Goal: Information Seeking & Learning: Learn about a topic

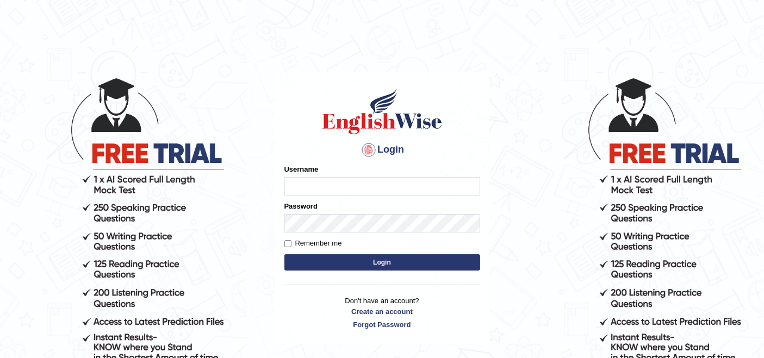
type input "rupali_australia"
click at [350, 260] on button "Login" at bounding box center [382, 263] width 196 height 16
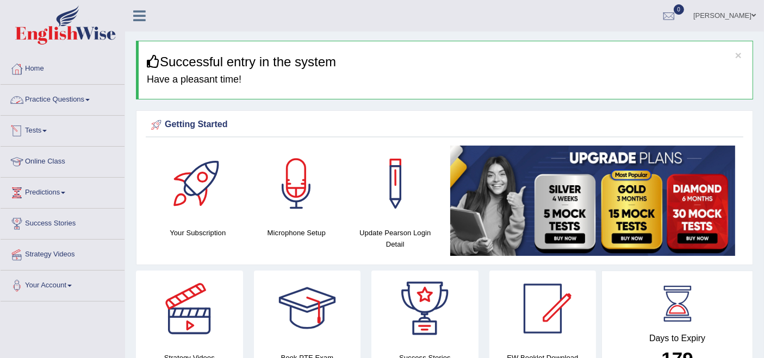
click at [59, 100] on link "Practice Questions" at bounding box center [63, 98] width 124 height 27
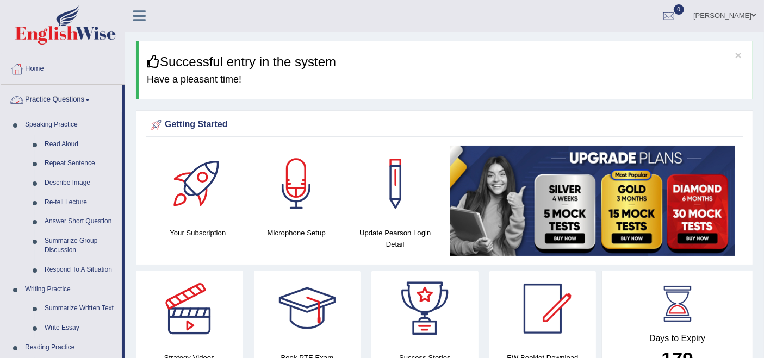
click at [301, 117] on div "Getting Started" at bounding box center [444, 125] width 592 height 16
click at [42, 69] on link "Home" at bounding box center [63, 67] width 124 height 27
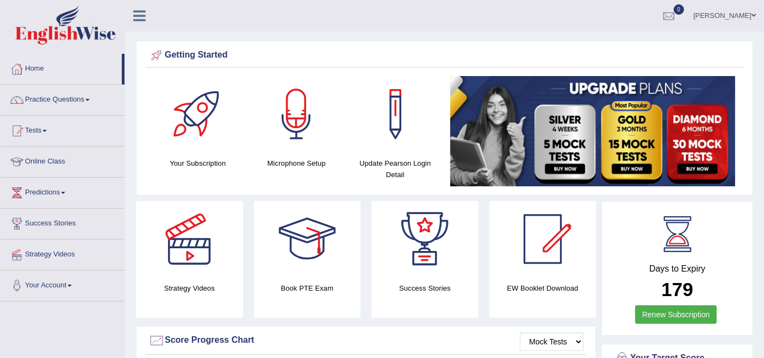
click at [71, 101] on link "Practice Questions" at bounding box center [63, 98] width 124 height 27
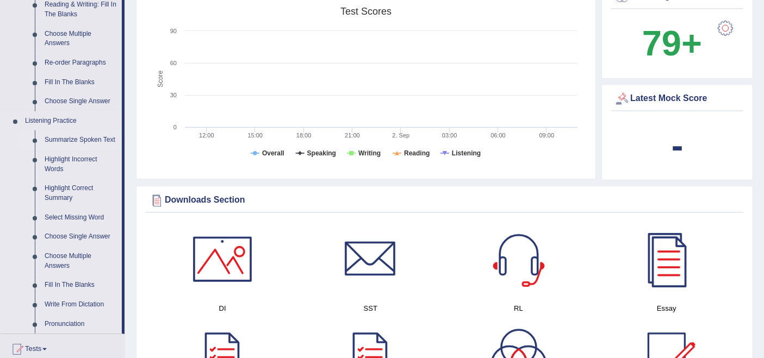
scroll to position [423, 0]
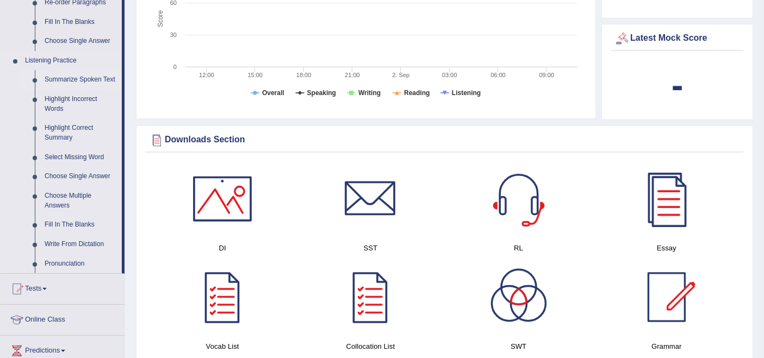
click at [66, 77] on link "Summarize Spoken Text" at bounding box center [81, 80] width 82 height 20
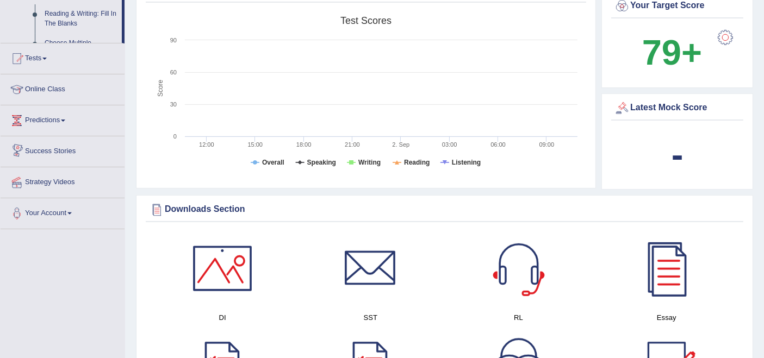
scroll to position [722, 0]
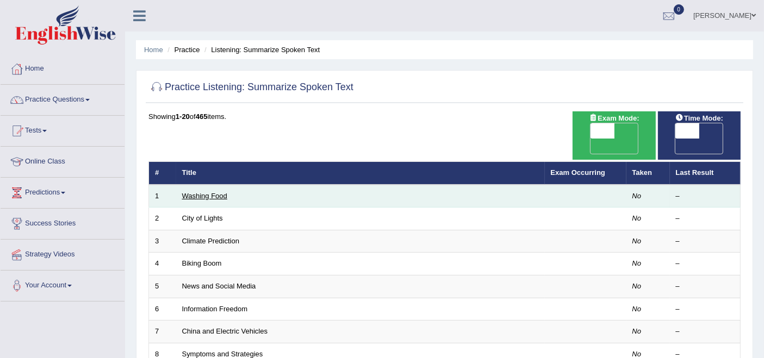
click at [212, 192] on link "Washing Food" at bounding box center [204, 196] width 45 height 8
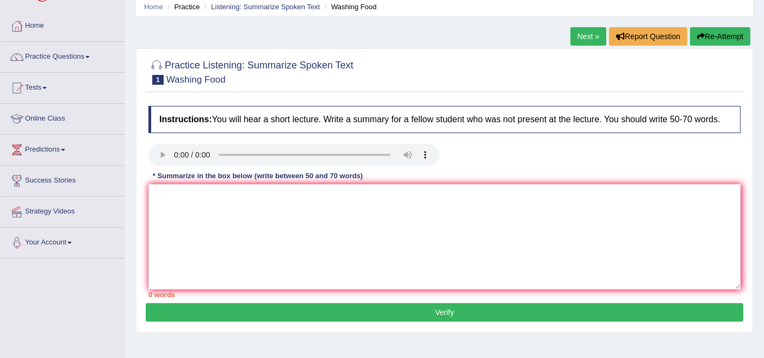
scroll to position [60, 0]
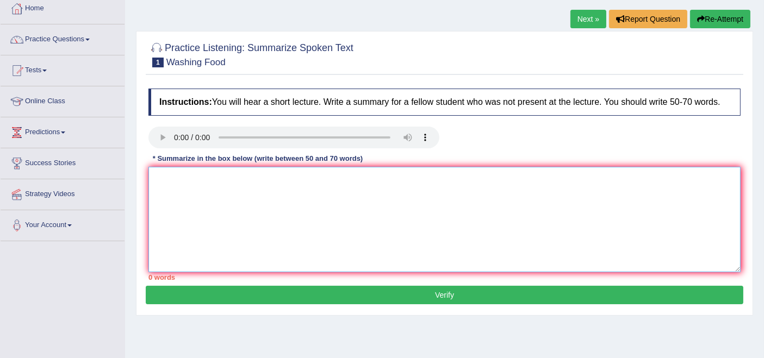
click at [235, 206] on textarea at bounding box center [444, 219] width 592 height 105
click at [596, 23] on link "Next »" at bounding box center [588, 19] width 36 height 18
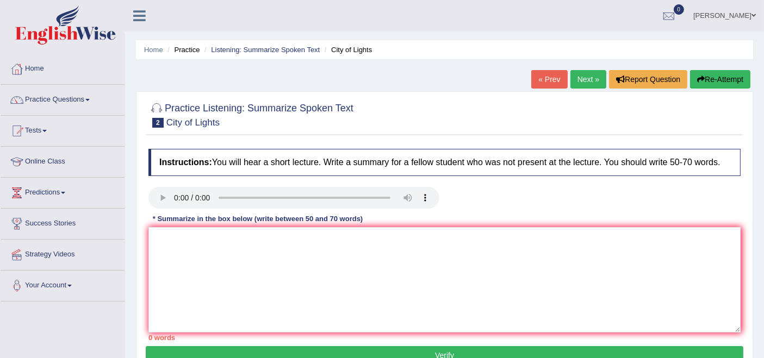
click at [580, 77] on link "Next »" at bounding box center [588, 79] width 36 height 18
click at [583, 72] on link "Next »" at bounding box center [588, 79] width 36 height 18
click at [587, 82] on link "Next »" at bounding box center [588, 79] width 36 height 18
click at [285, 278] on textarea at bounding box center [444, 279] width 592 height 105
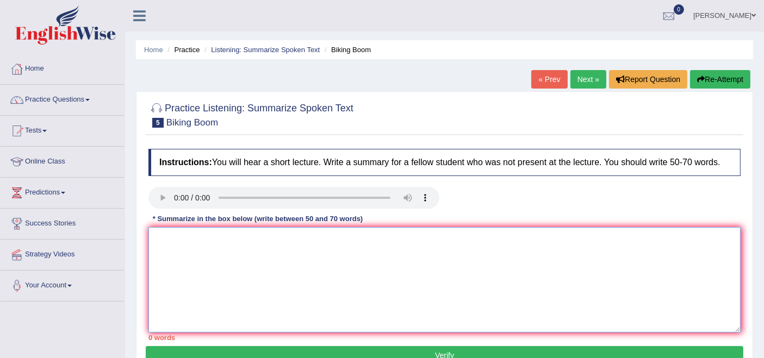
click at [392, 299] on textarea at bounding box center [444, 279] width 592 height 105
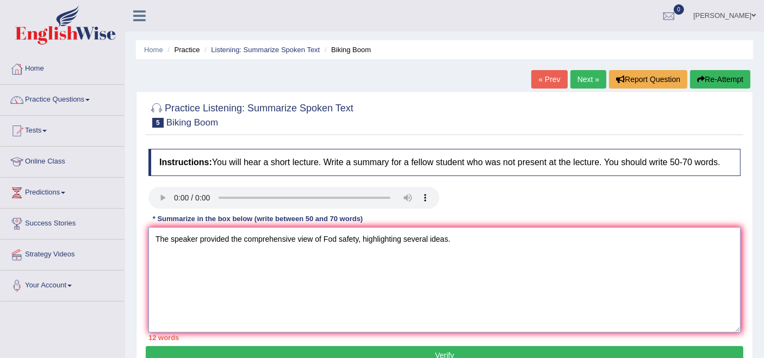
click at [197, 239] on textarea "The speaker provided the comprehensive view of Fod safety, highlighting several…" at bounding box center [444, 279] width 592 height 105
click at [464, 253] on textarea "The speaker provided the comprehensive view of Fod safety, highlighting several…" at bounding box center [444, 279] width 592 height 105
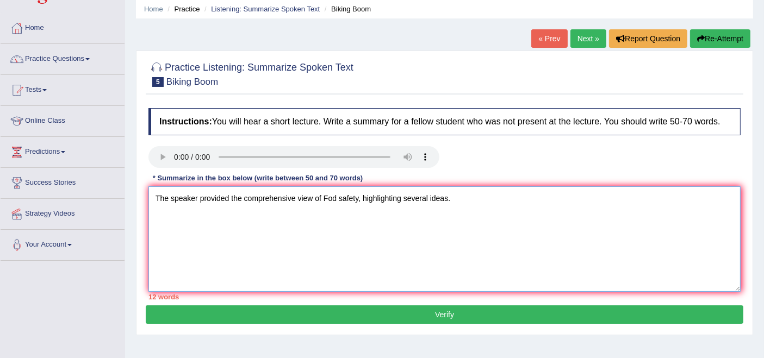
scroll to position [60, 0]
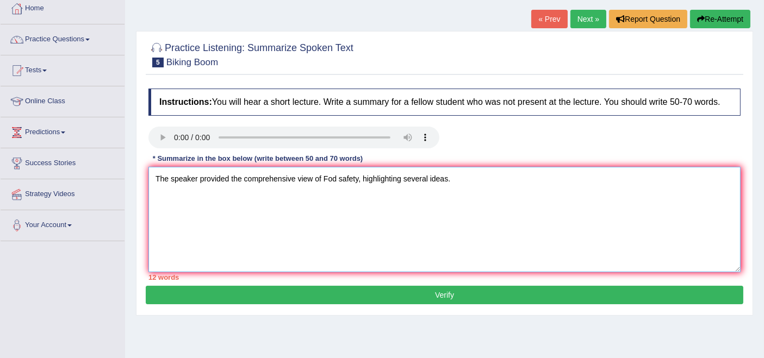
click at [473, 178] on textarea "The speaker provided the comprehensive view of Fod safety, highlighting several…" at bounding box center [444, 219] width 592 height 105
click at [481, 178] on textarea "The speaker provided the comprehensive view of Fod safety, highlighting several…" at bounding box center [444, 219] width 592 height 105
click at [531, 188] on textarea "The speaker provided the comprehensive view of Fod safety, highlighting several…" at bounding box center [444, 219] width 592 height 105
click at [334, 180] on textarea "The speaker provided the comprehensive view of Fod safety, highlighting several…" at bounding box center [444, 219] width 592 height 105
click at [331, 181] on textarea "The speaker provided the comprehensive view of Fod safety, highlighting several…" at bounding box center [444, 219] width 592 height 105
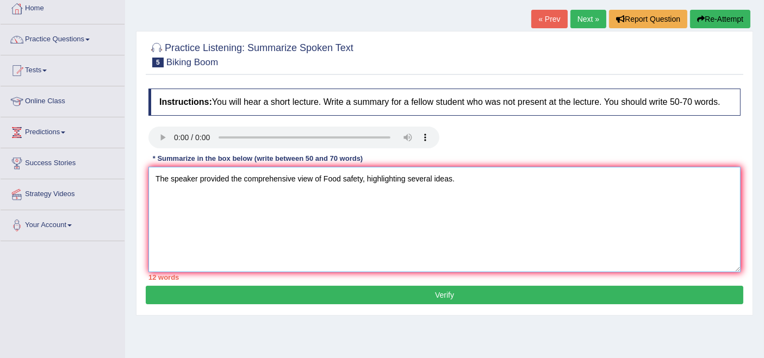
click at [470, 183] on textarea "The speaker provided the comprehensive view of Food safety, highlighting severa…" at bounding box center [444, 219] width 592 height 105
type textarea "The speaker provided the comprehensive view of Food safety, highlighting severa…"
